Goal: Find specific page/section

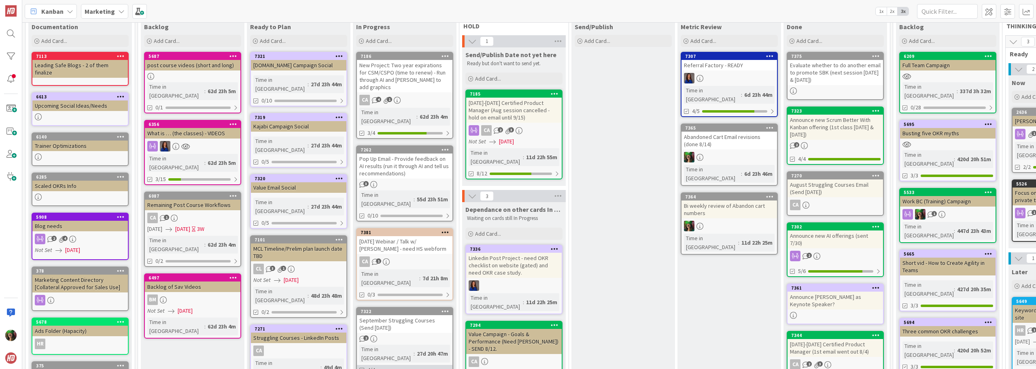
scroll to position [40, 0]
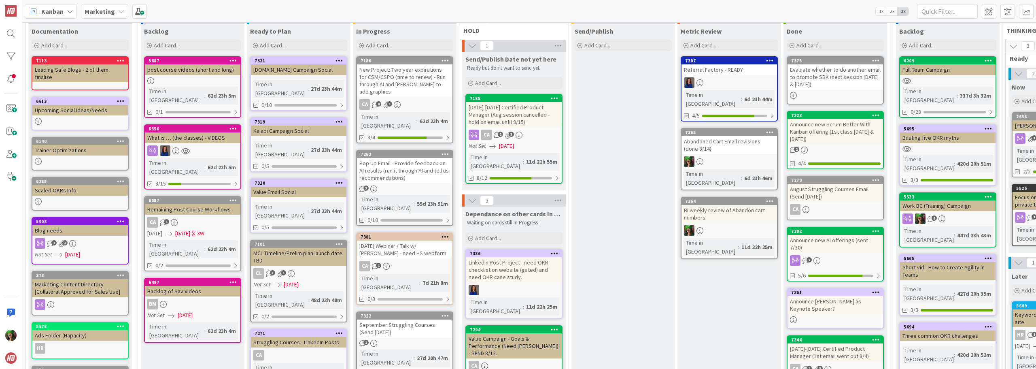
click at [418, 175] on link "7262 Pop Up Email - Provide feedback on AI results (run it through AI and tell …" at bounding box center [404, 188] width 97 height 76
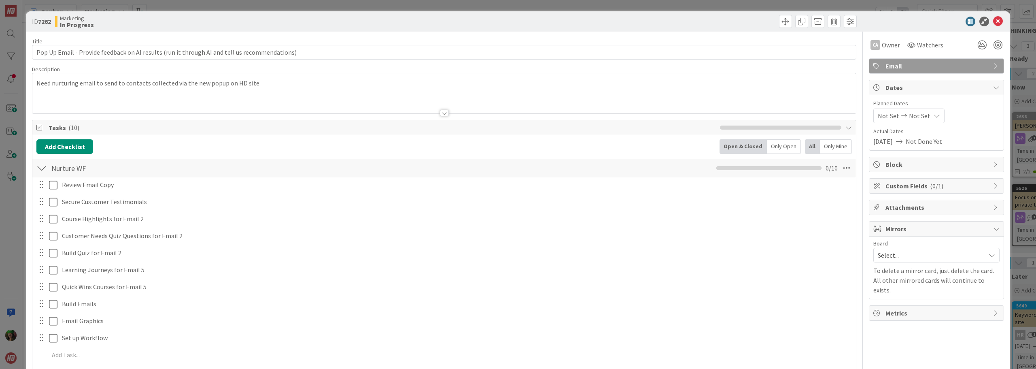
scroll to position [125, 0]
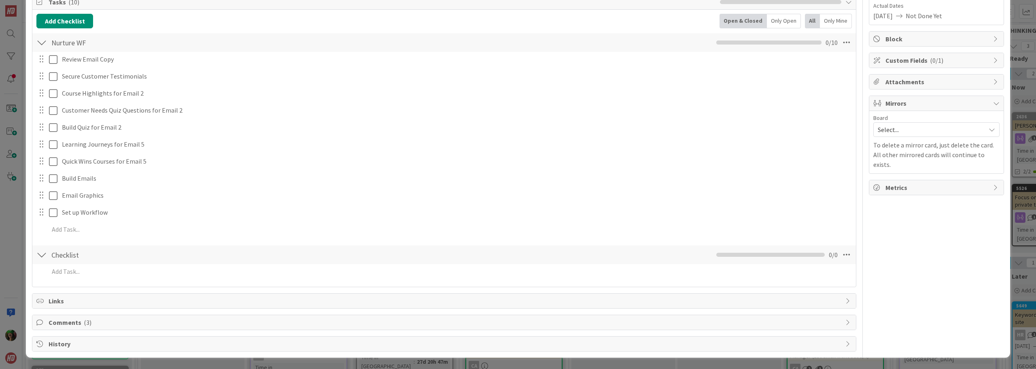
click at [144, 304] on span "Links" at bounding box center [445, 301] width 793 height 10
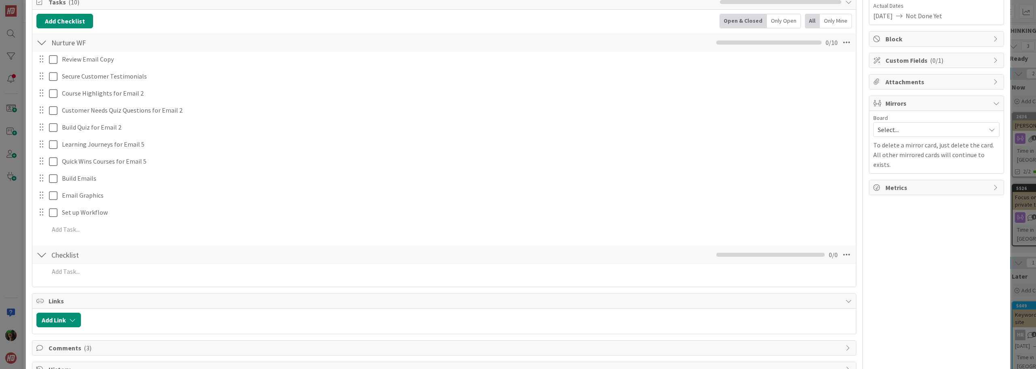
scroll to position [151, 0]
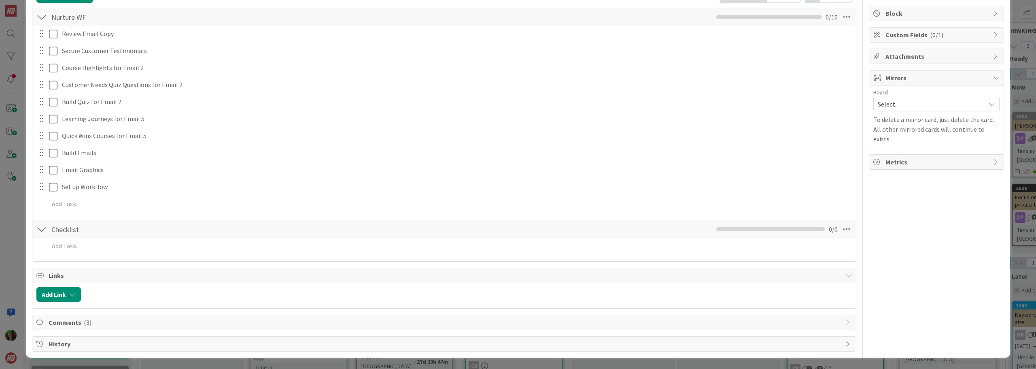
click at [135, 329] on div "Title 93 / 128 Pop Up Email - Provide feedback on AI results (run it through AI…" at bounding box center [444, 116] width 824 height 471
click at [134, 324] on span "Comments ( 3 )" at bounding box center [445, 322] width 793 height 10
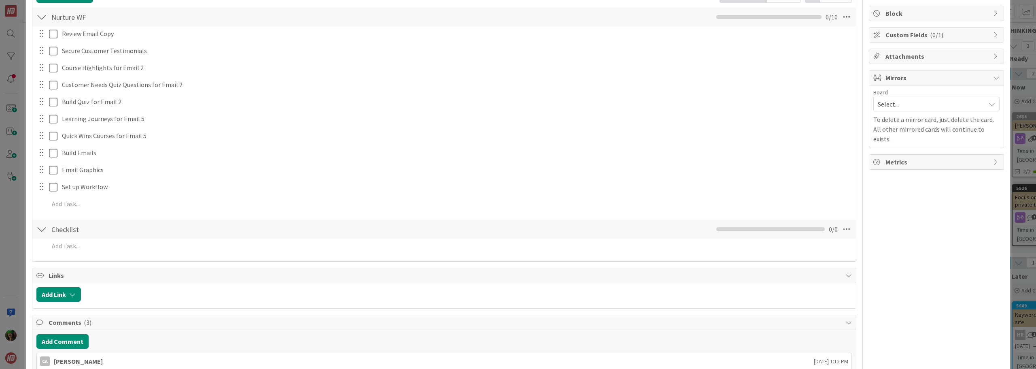
scroll to position [232, 0]
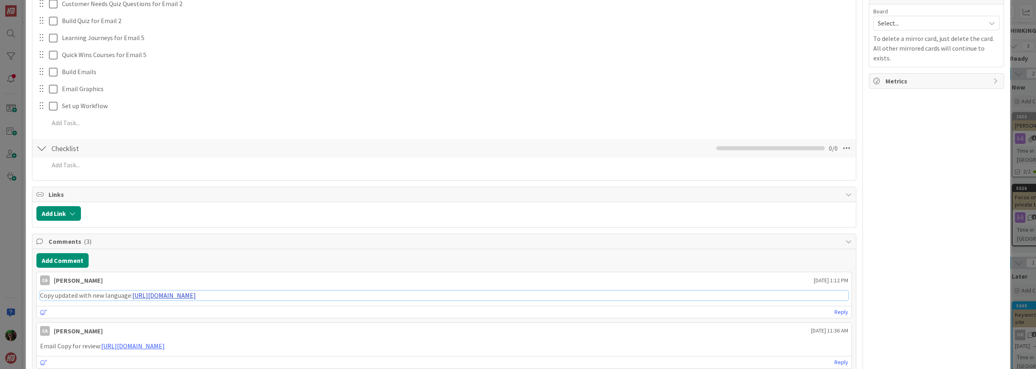
click at [196, 295] on link "[URL][DOMAIN_NAME]" at bounding box center [164, 295] width 64 height 8
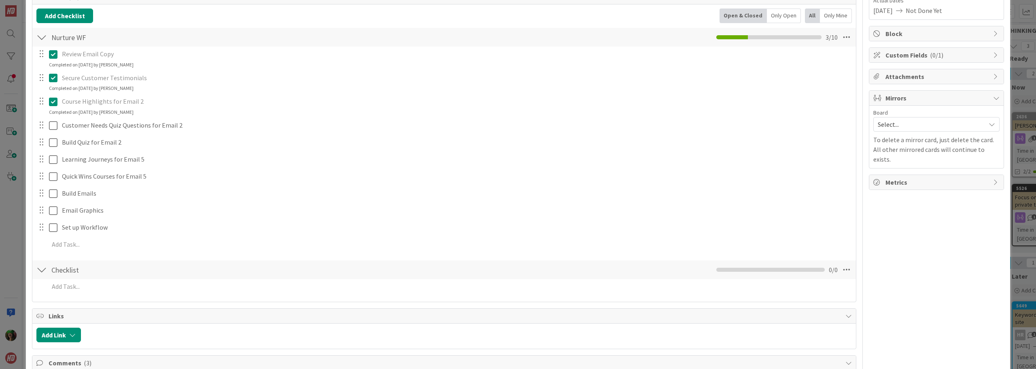
scroll to position [0, 0]
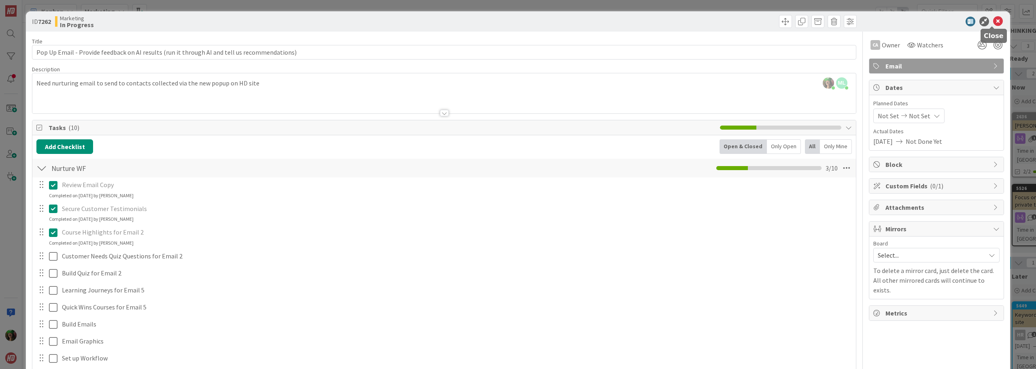
click at [995, 21] on icon at bounding box center [998, 22] width 10 height 10
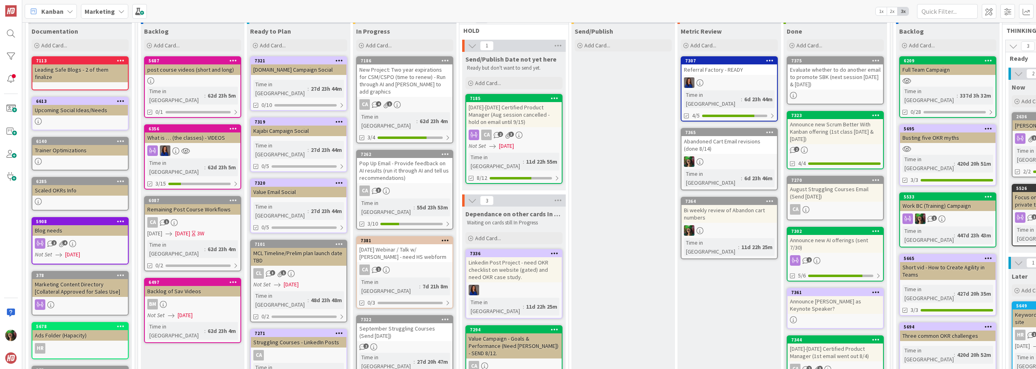
click at [429, 244] on div "[DATE] Webinar / Talk w/ [PERSON_NAME] - need HS webform" at bounding box center [404, 253] width 95 height 18
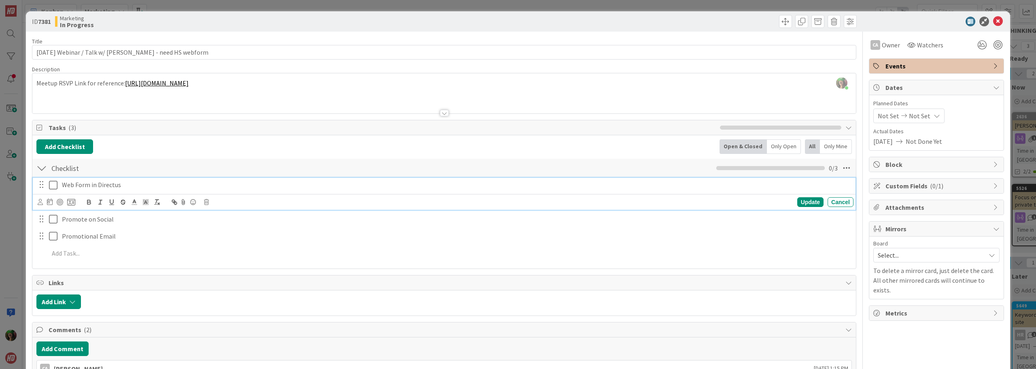
click at [109, 186] on p "Web Form in Directus" at bounding box center [456, 184] width 788 height 9
drag, startPoint x: 96, startPoint y: 185, endPoint x: 157, endPoint y: 188, distance: 60.4
click at [157, 188] on p "Web Form in Directus" at bounding box center [456, 184] width 788 height 9
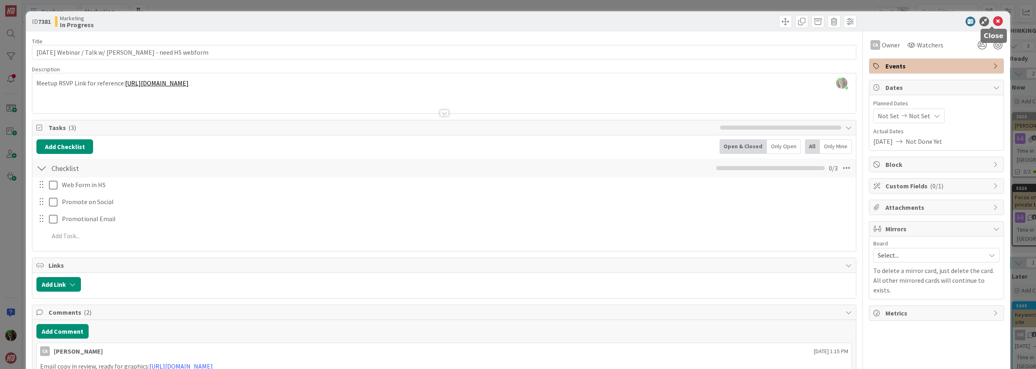
click at [993, 21] on icon at bounding box center [998, 22] width 10 height 10
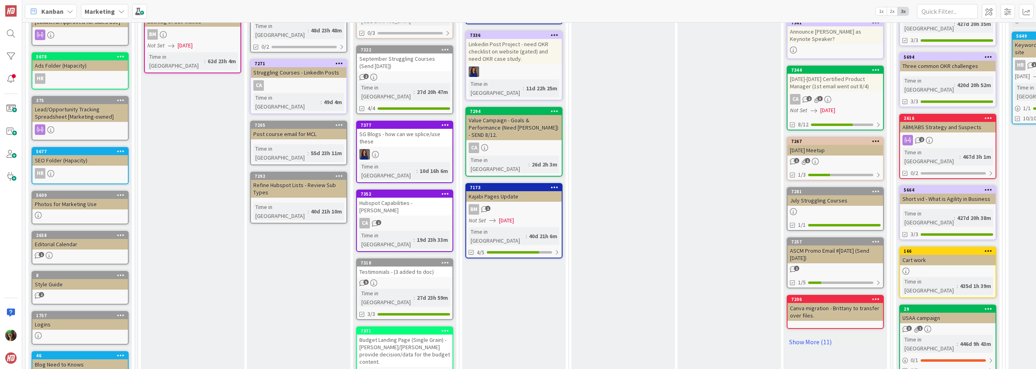
scroll to position [324, 0]
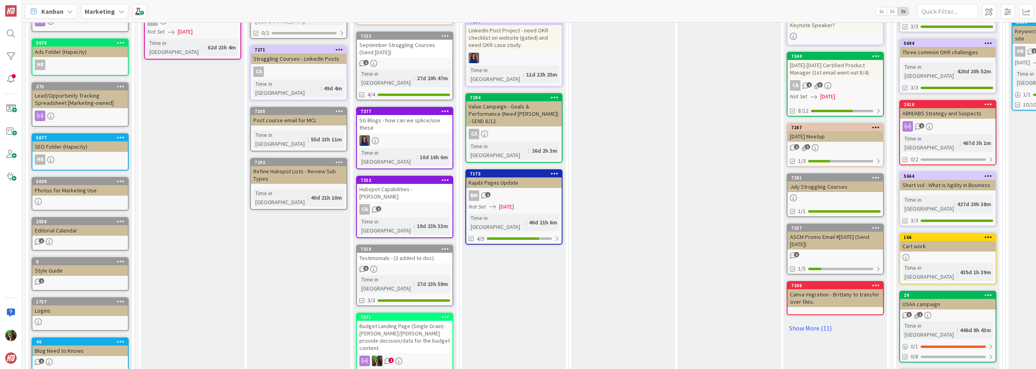
click at [415, 279] on div "27d 23h 59m" at bounding box center [432, 283] width 35 height 9
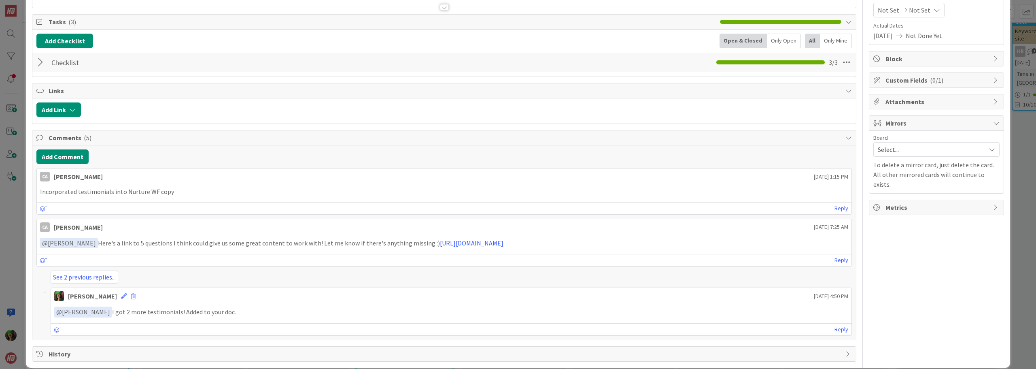
scroll to position [116, 0]
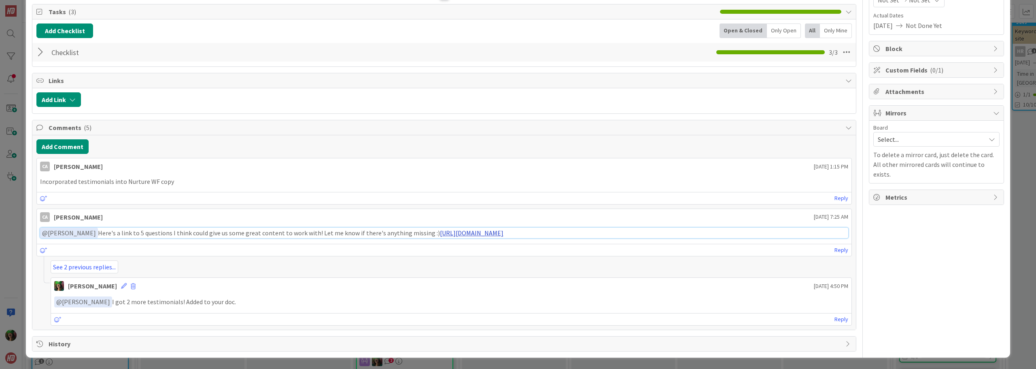
click at [454, 233] on link "[URL][DOMAIN_NAME]" at bounding box center [472, 233] width 64 height 8
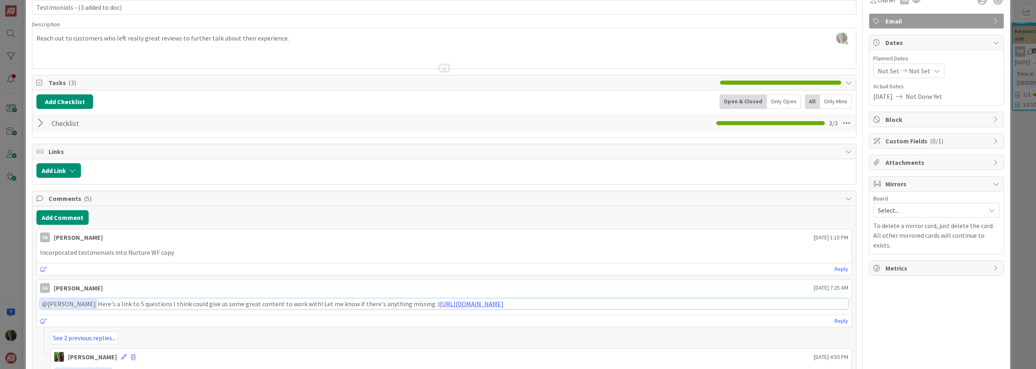
scroll to position [0, 0]
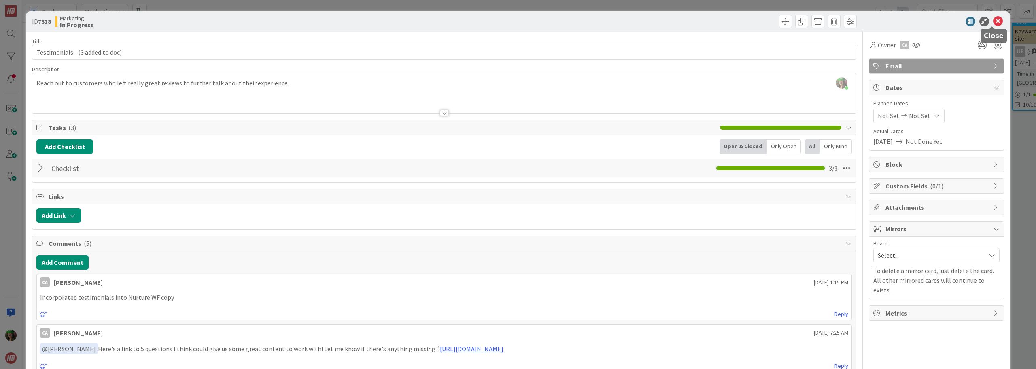
click at [993, 21] on icon at bounding box center [998, 22] width 10 height 10
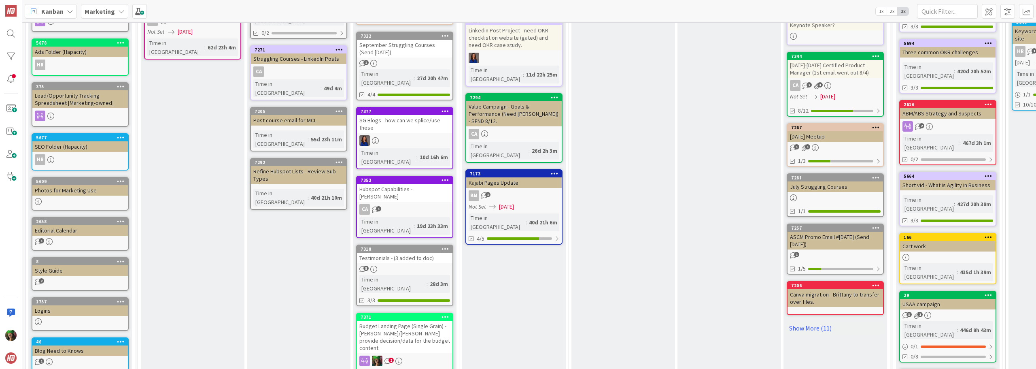
scroll to position [465, 0]
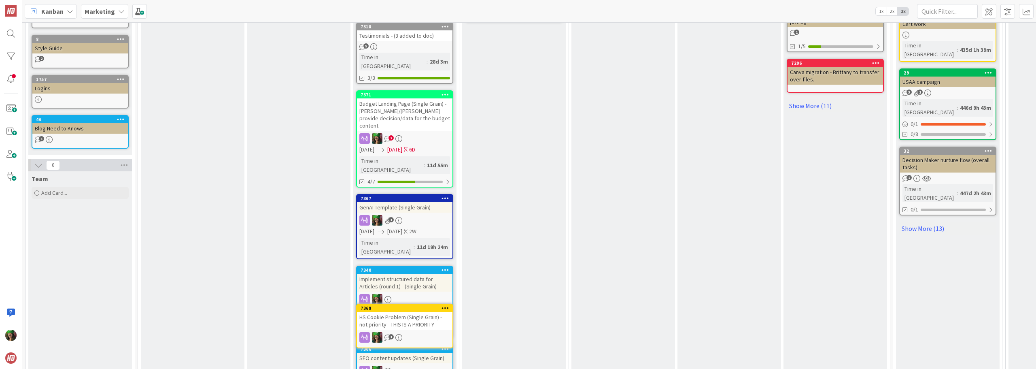
scroll to position [515, 0]
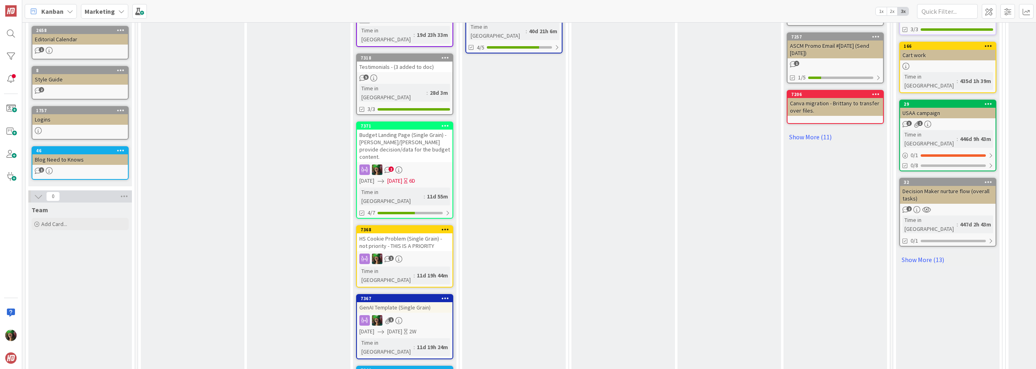
click at [409, 233] on div "HS Cookie Problem (Single Grain) - not priority - THIS IS A PRIORITY" at bounding box center [404, 242] width 95 height 18
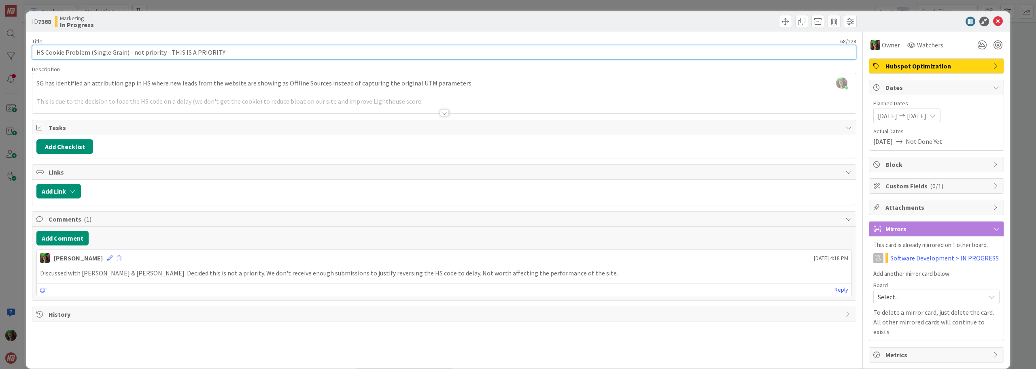
drag, startPoint x: 130, startPoint y: 52, endPoint x: 160, endPoint y: 52, distance: 29.9
click at [160, 52] on input "HS Cookie Problem (Single Grain) - not priority - THIS IS A PRIORITY" at bounding box center [444, 52] width 824 height 15
type input "HS Cookie Problem (Single Grain) - THIS IS A PRIORITY"
click at [993, 22] on icon at bounding box center [998, 22] width 10 height 10
